Goal: Task Accomplishment & Management: Use online tool/utility

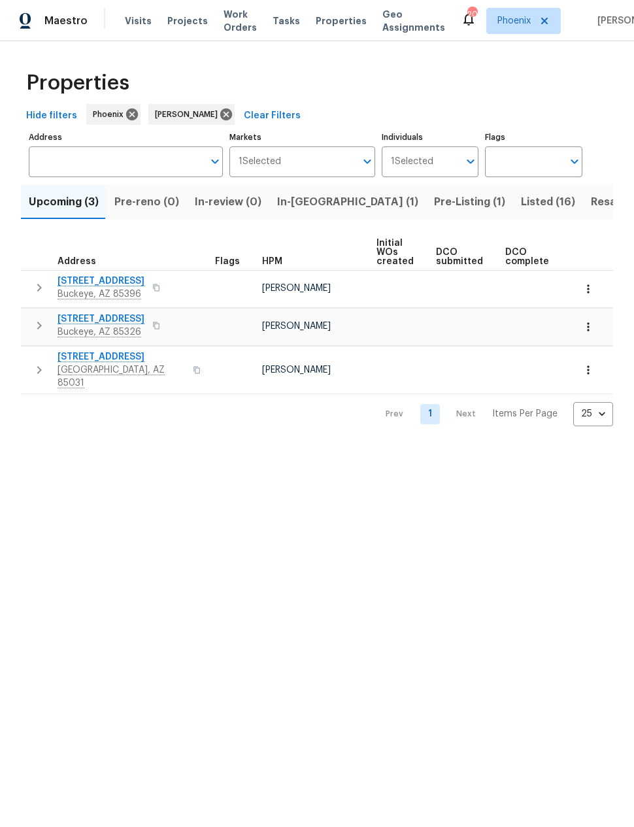
click at [591, 202] on span "Resale (5)" at bounding box center [616, 202] width 51 height 18
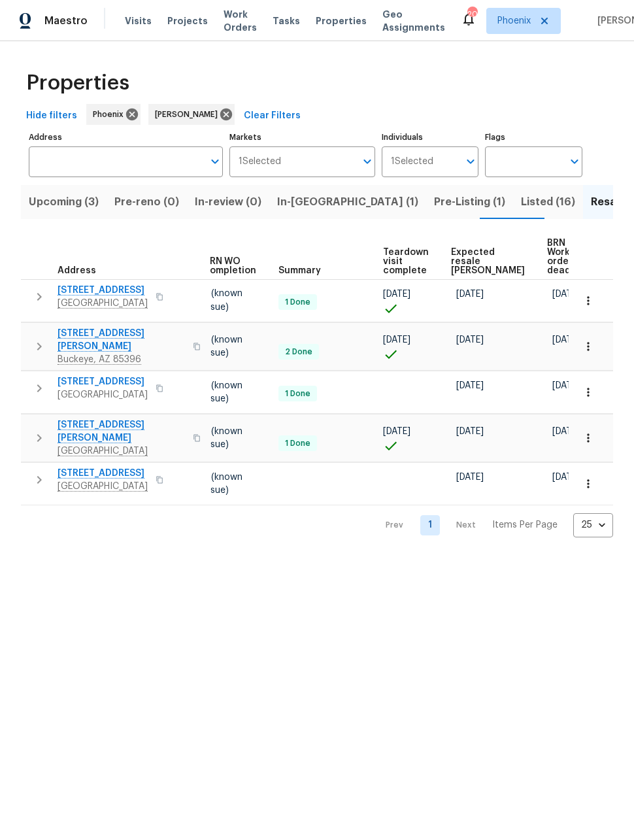
scroll to position [0, 172]
click at [465, 256] on span "Expected resale COE" at bounding box center [489, 261] width 74 height 27
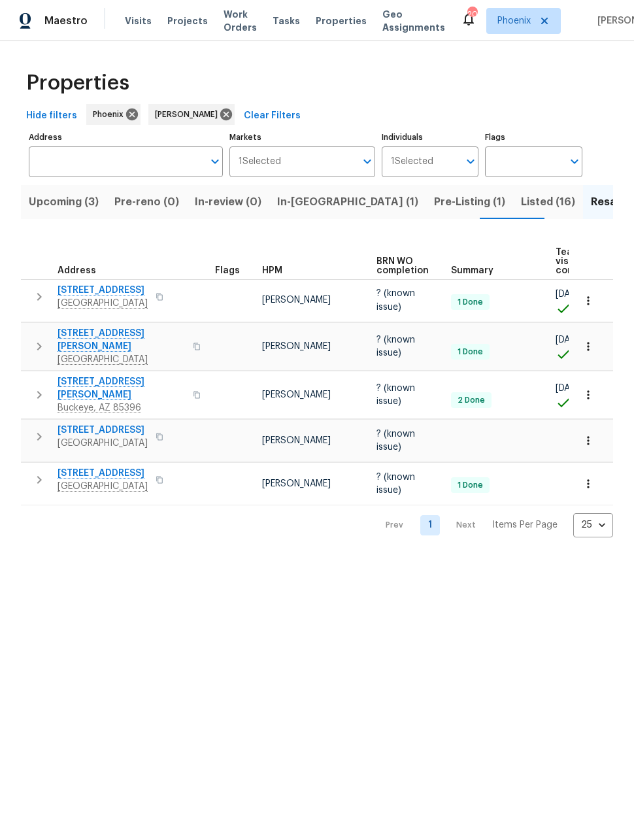
click at [301, 203] on span "In-reno (1)" at bounding box center [347, 202] width 141 height 18
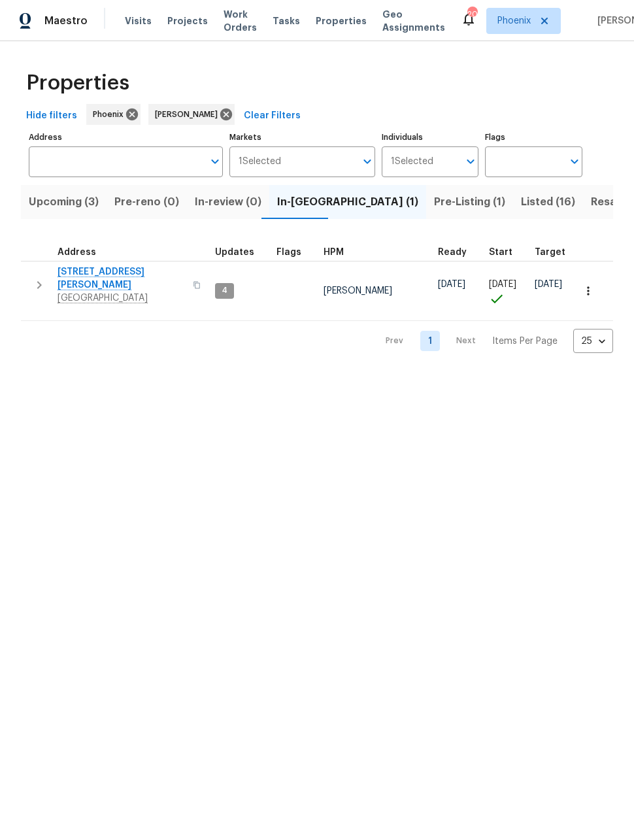
click at [521, 200] on span "Listed (16)" at bounding box center [548, 202] width 54 height 18
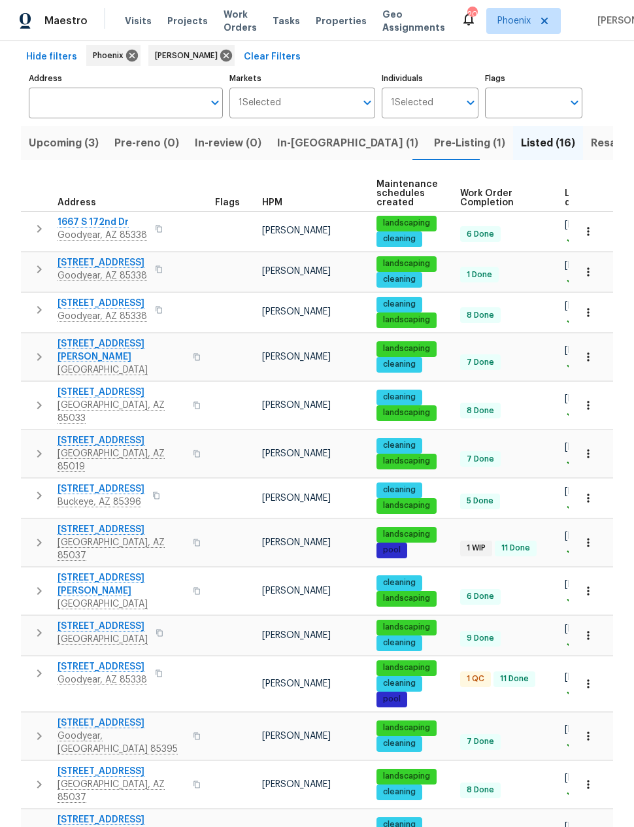
scroll to position [71, 0]
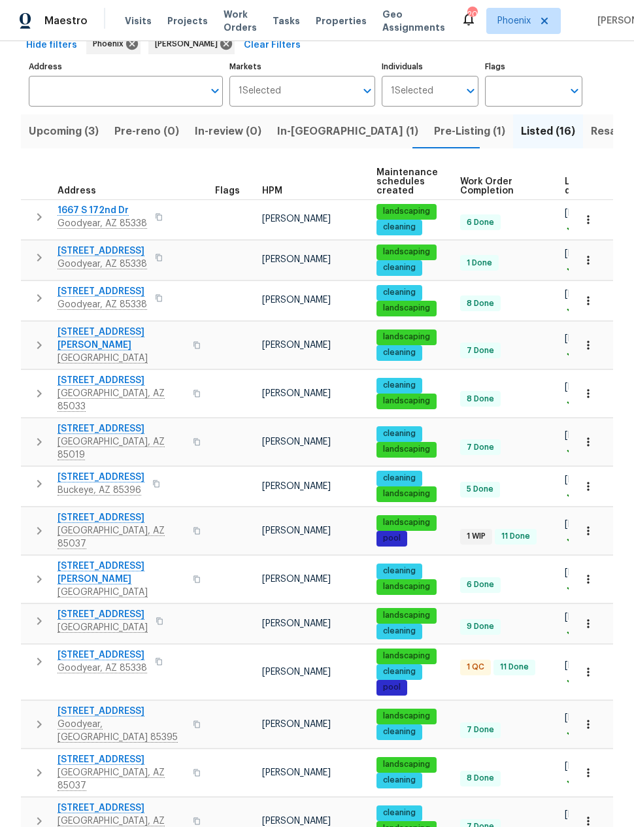
click at [88, 511] on span "4225 N 92nd Ln" at bounding box center [121, 517] width 127 height 13
click at [61, 137] on span "Upcoming (3)" at bounding box center [64, 131] width 70 height 18
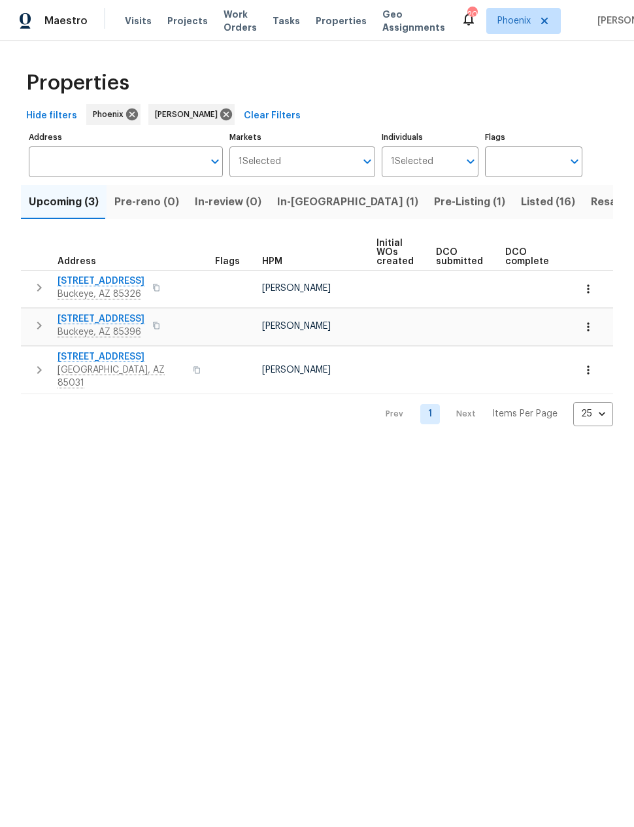
click at [305, 203] on span "In-reno (1)" at bounding box center [347, 202] width 141 height 18
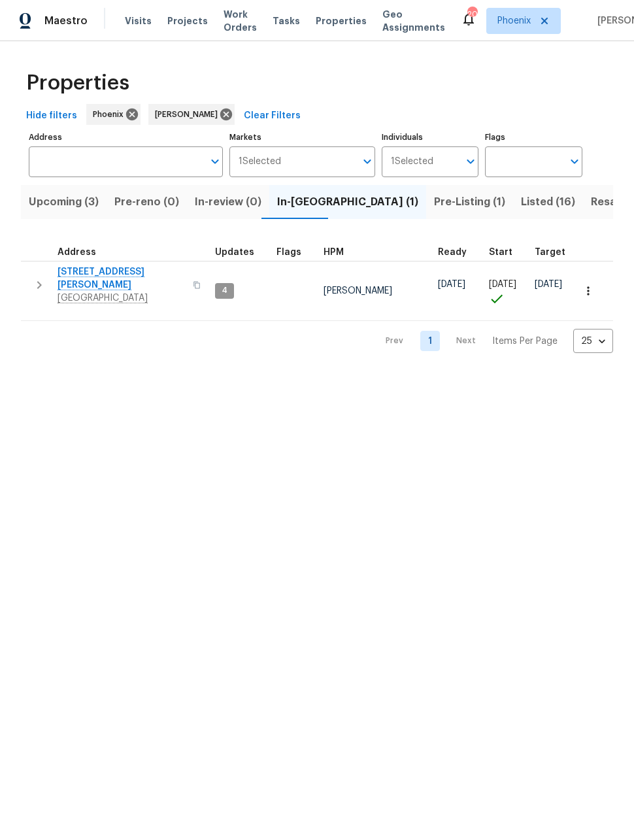
click at [35, 280] on icon "button" at bounding box center [39, 285] width 16 height 16
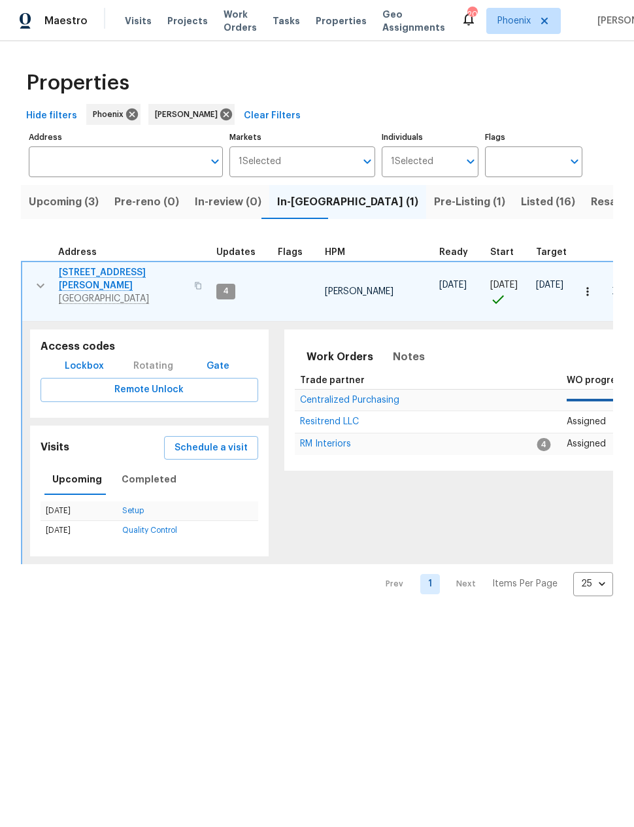
click at [194, 440] on span "Schedule a visit" at bounding box center [211, 448] width 73 height 16
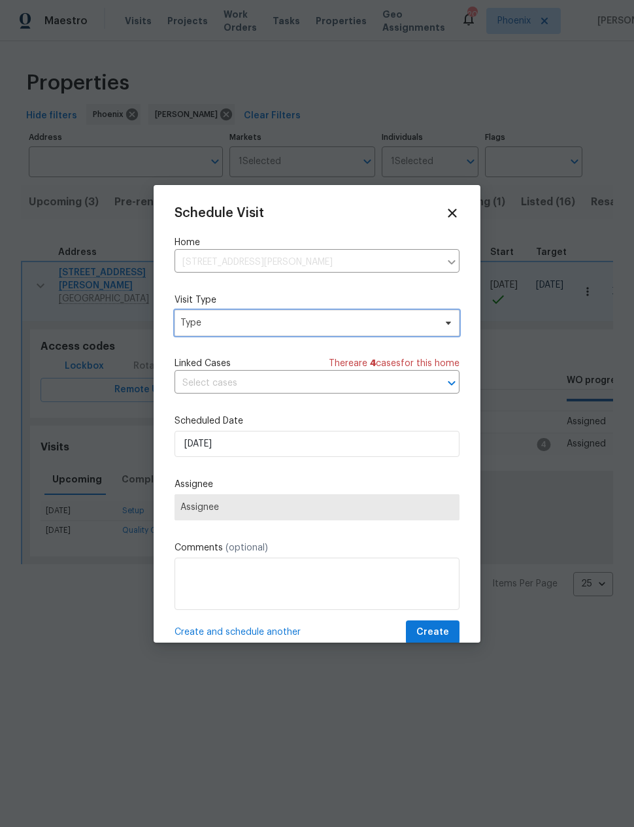
click at [193, 326] on span "Type" at bounding box center [307, 322] width 254 height 13
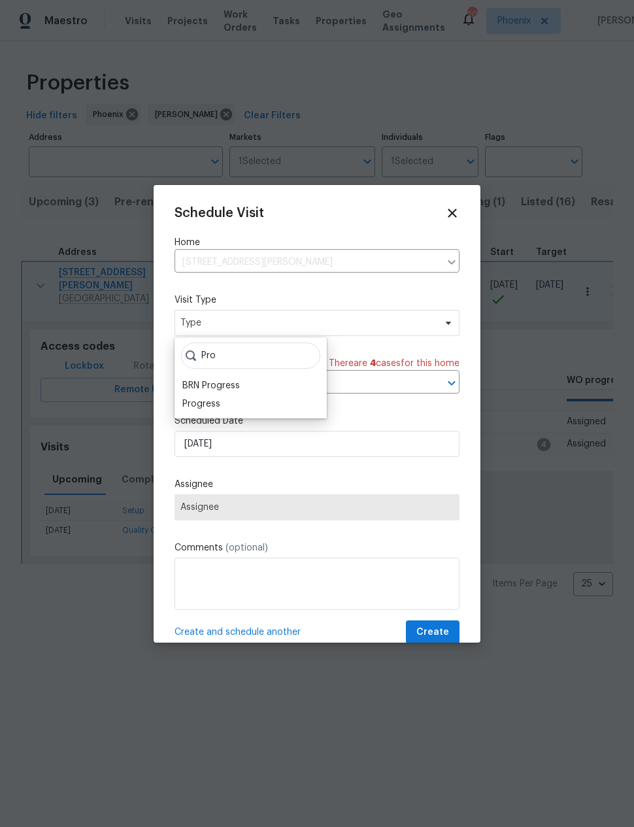
type input "Pro"
click at [200, 405] on div "Progress" at bounding box center [201, 403] width 38 height 13
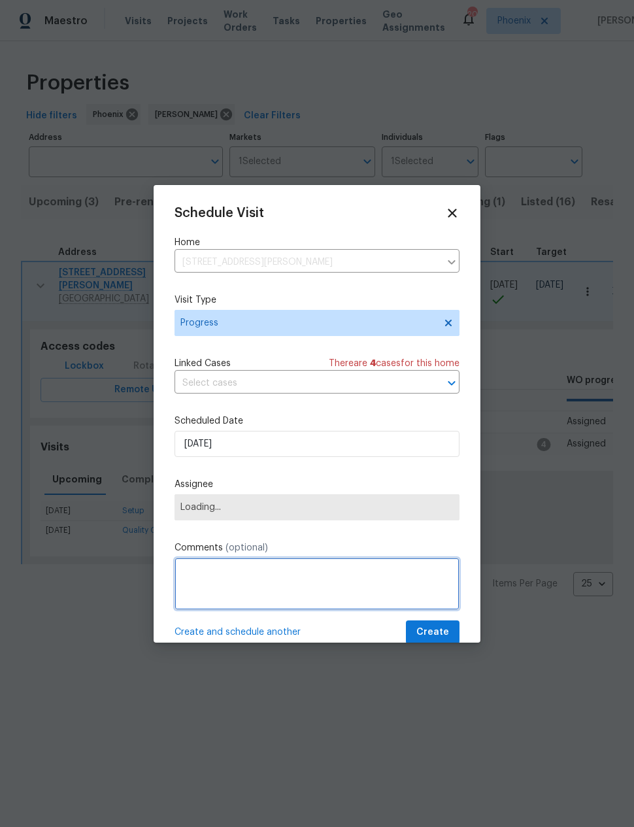
click at [187, 569] on textarea at bounding box center [317, 583] width 285 height 52
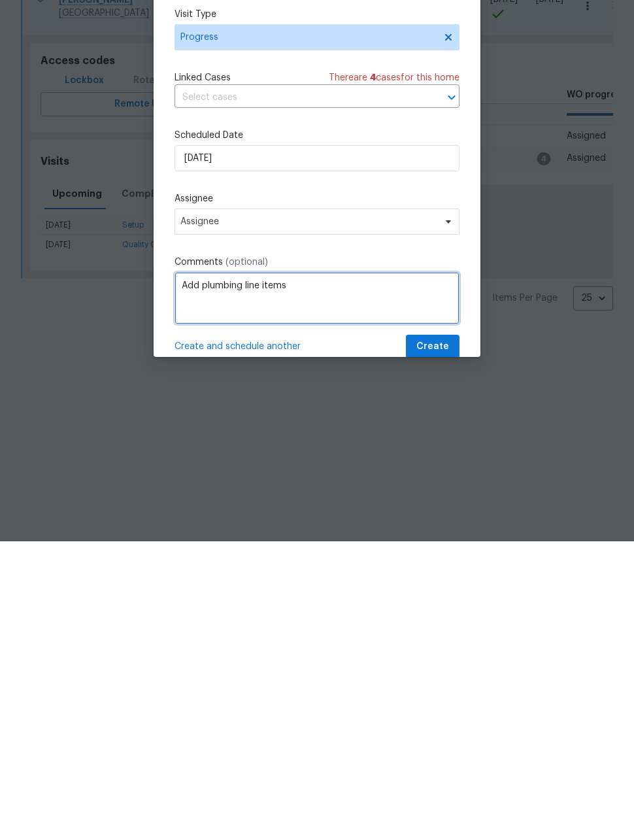
type textarea "Add plumbing line items"
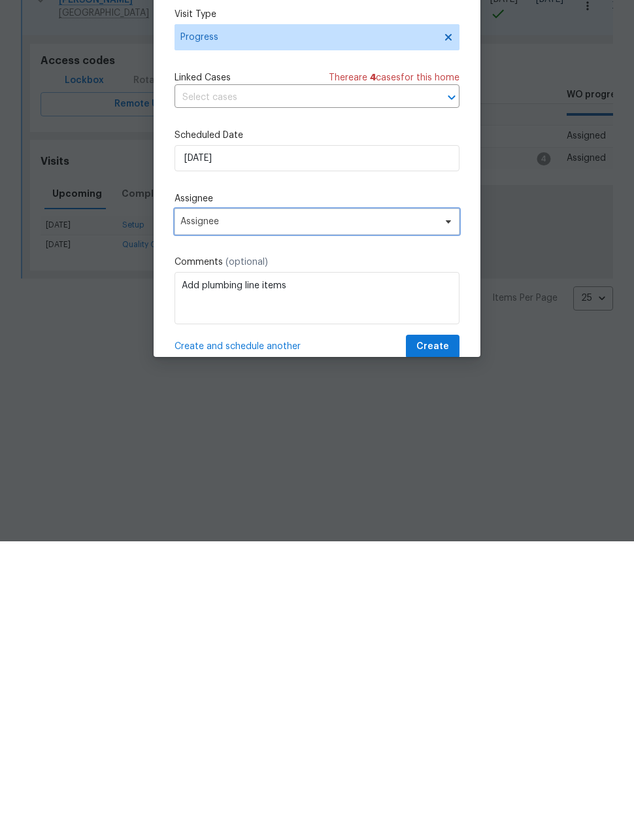
click at [191, 502] on span "Assignee" at bounding box center [308, 507] width 256 height 10
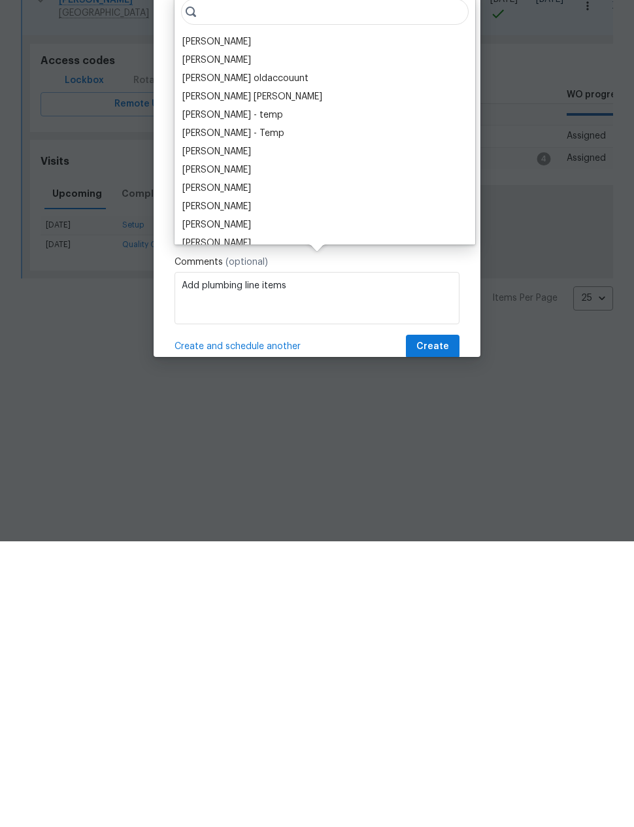
click at [193, 321] on div "[PERSON_NAME]" at bounding box center [216, 327] width 69 height 13
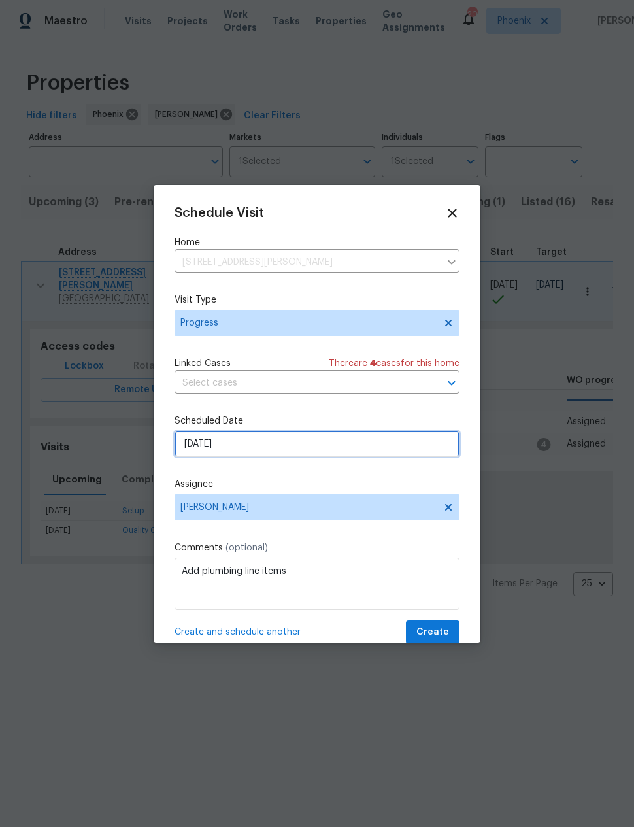
click at [199, 443] on input "[DATE]" at bounding box center [317, 444] width 285 height 26
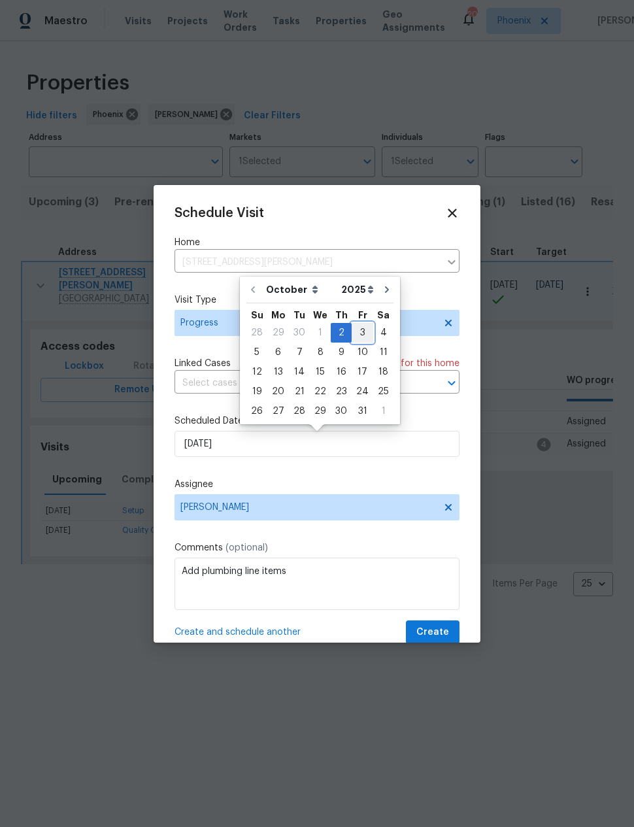
click at [354, 331] on div "3" at bounding box center [363, 333] width 22 height 18
type input "10/3/2025"
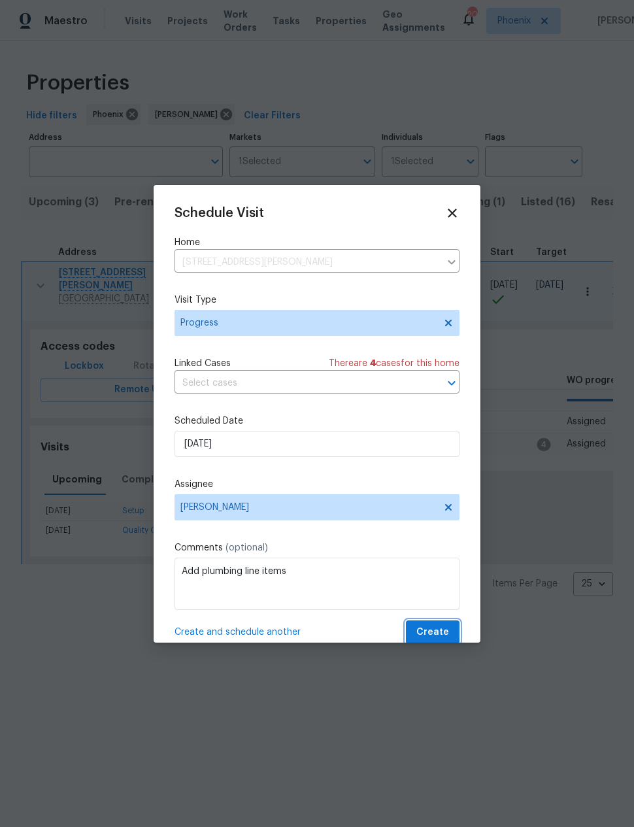
click at [434, 628] on span "Create" at bounding box center [432, 632] width 33 height 16
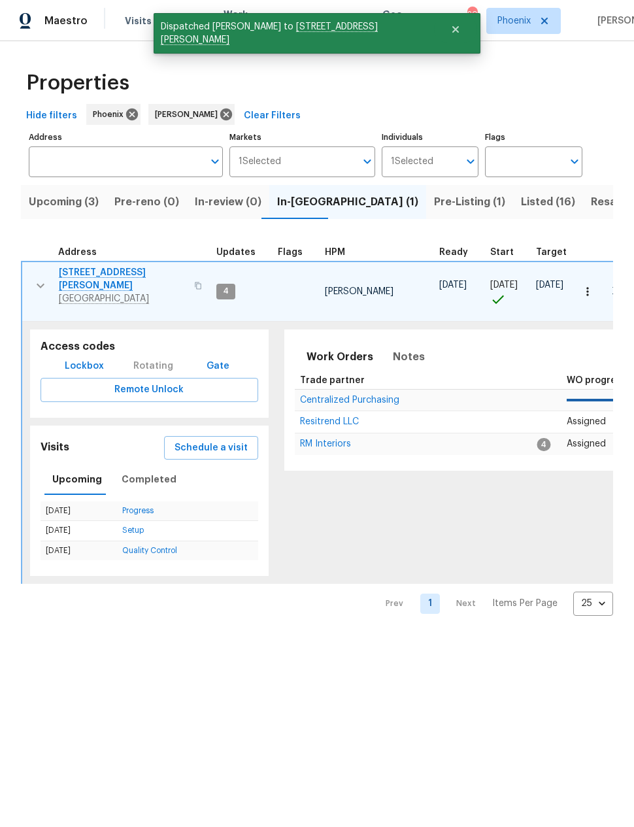
click at [35, 284] on icon "button" at bounding box center [41, 286] width 16 height 16
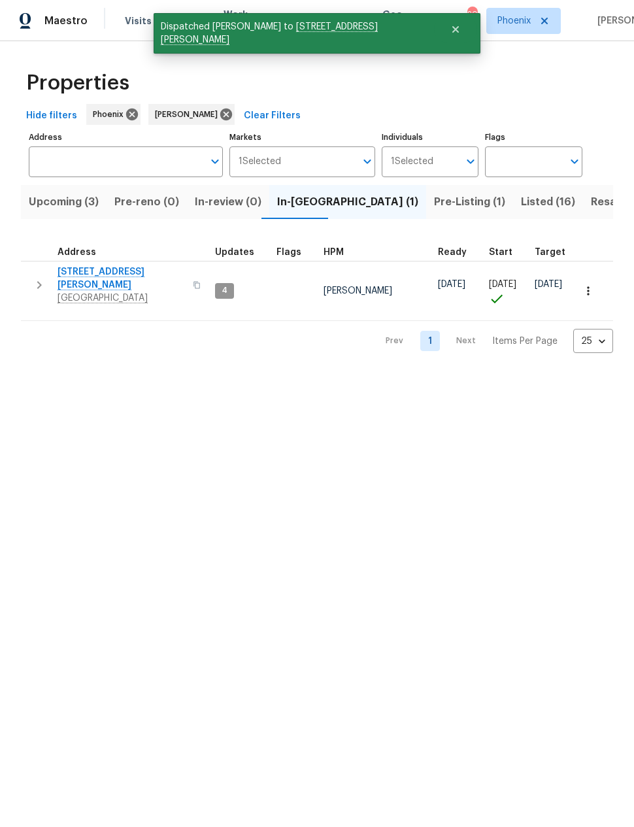
click at [591, 201] on span "Resale (5)" at bounding box center [616, 202] width 51 height 18
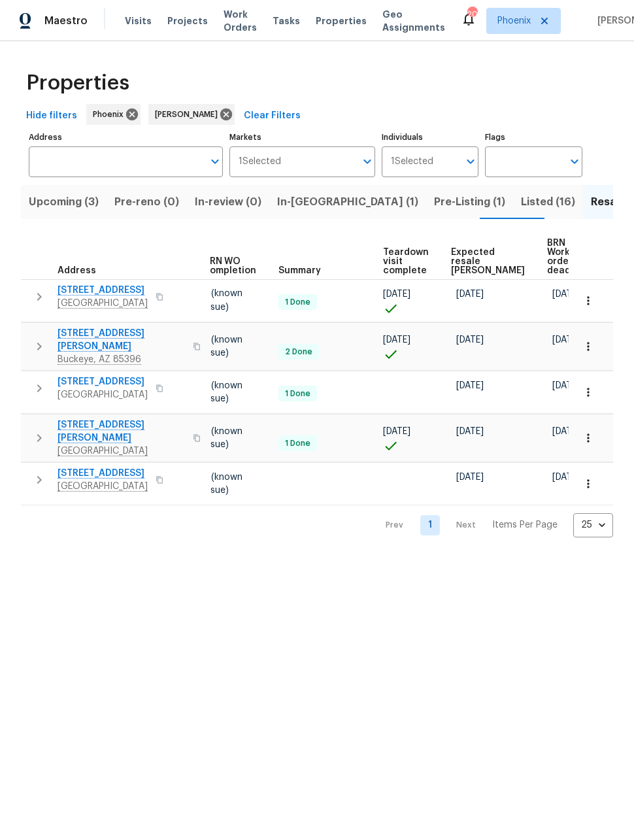
scroll to position [0, 172]
